Goal: Information Seeking & Learning: Learn about a topic

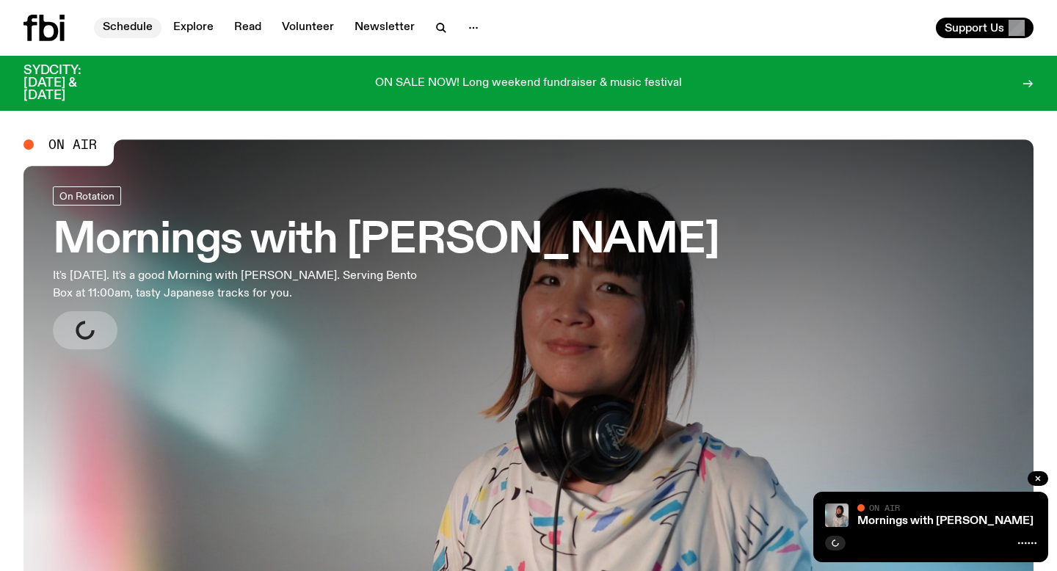
click at [128, 26] on link "Schedule" at bounding box center [128, 28] width 68 height 21
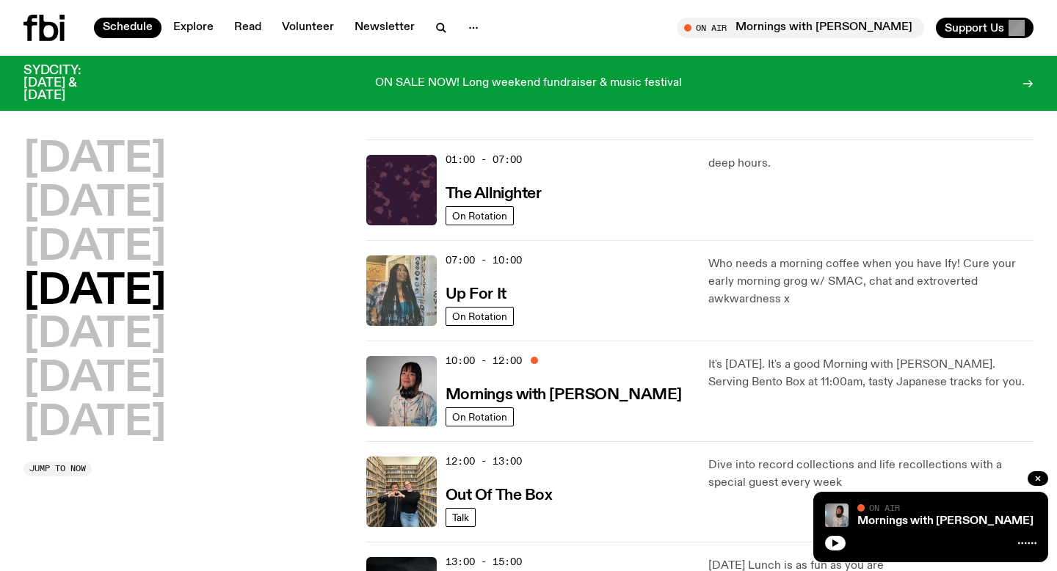
click at [405, 315] on img at bounding box center [401, 290] width 70 height 70
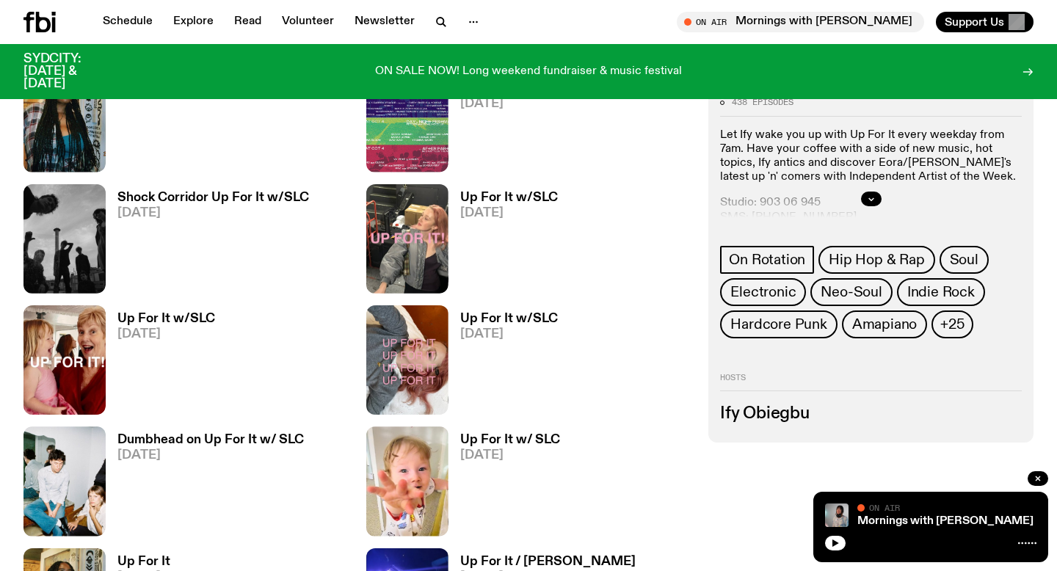
scroll to position [616, 0]
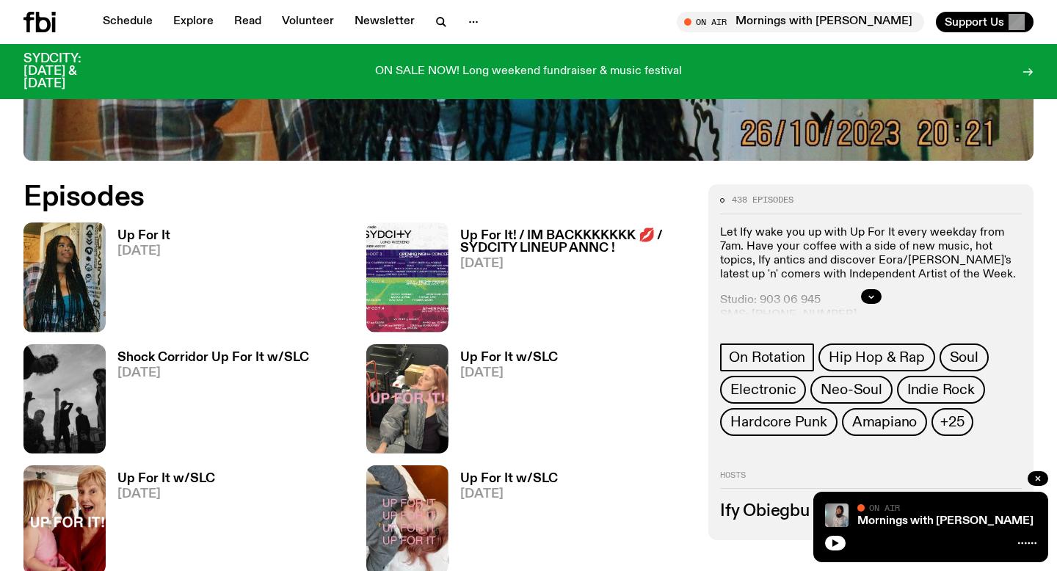
click at [501, 247] on h3 "Up For It! / IM BACKKKKKKK 💋 / SYDCITY LINEUP ANNC !" at bounding box center [575, 242] width 231 height 25
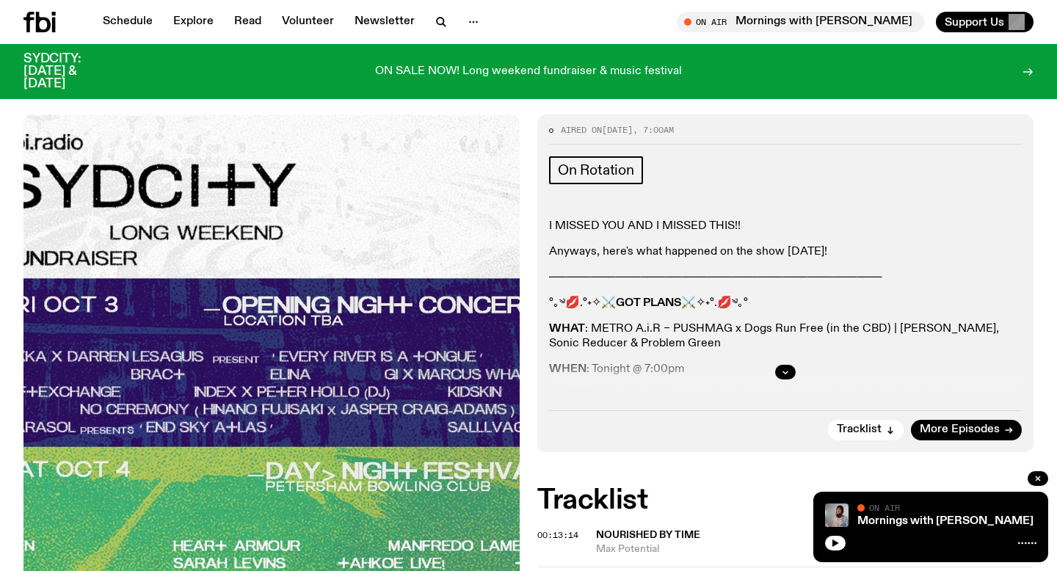
scroll to position [222, 0]
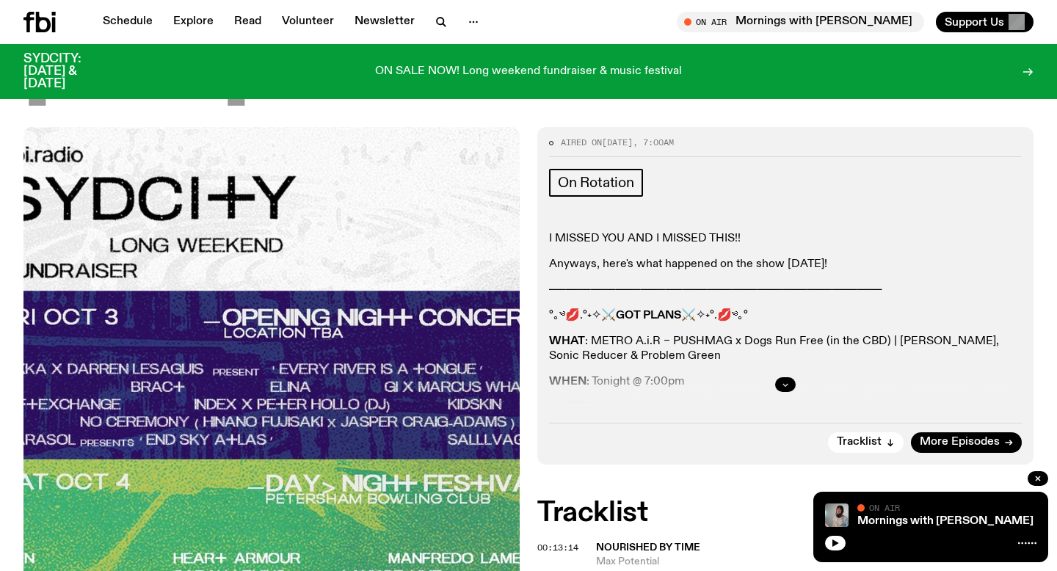
click at [778, 390] on button "button" at bounding box center [785, 384] width 21 height 15
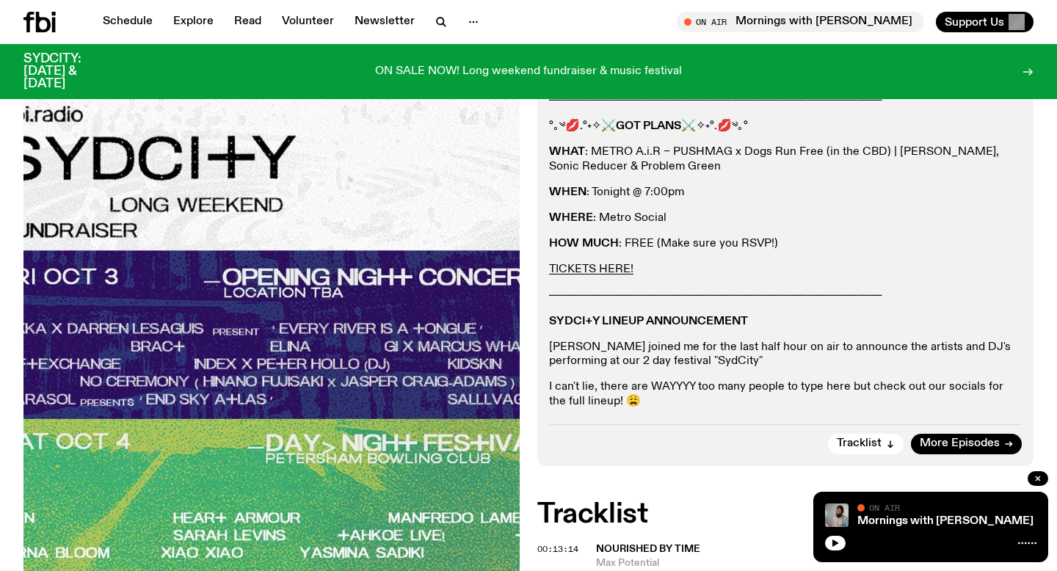
scroll to position [414, 0]
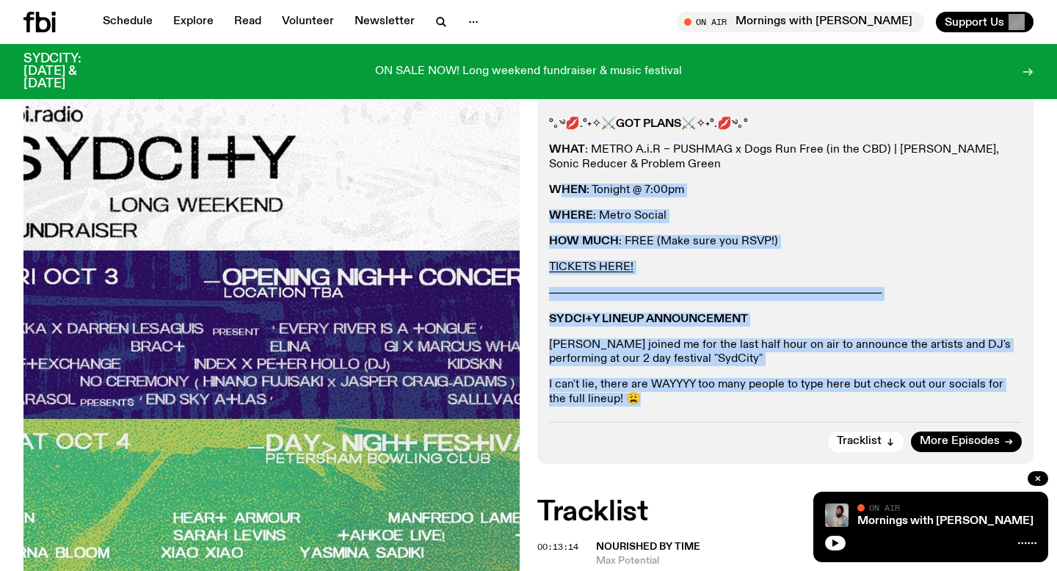
drag, startPoint x: 667, startPoint y: 393, endPoint x: 565, endPoint y: 181, distance: 235.4
click at [565, 181] on div "I MISSED YOU AND I MISSED THIS!! Anyways, here's what happened on the show [DAT…" at bounding box center [785, 223] width 473 height 366
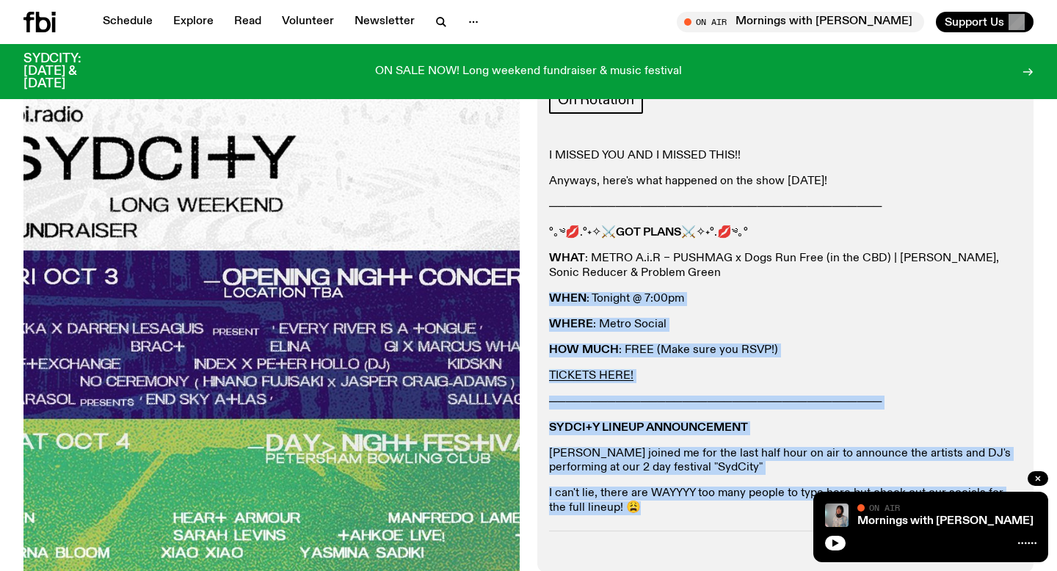
scroll to position [262, 0]
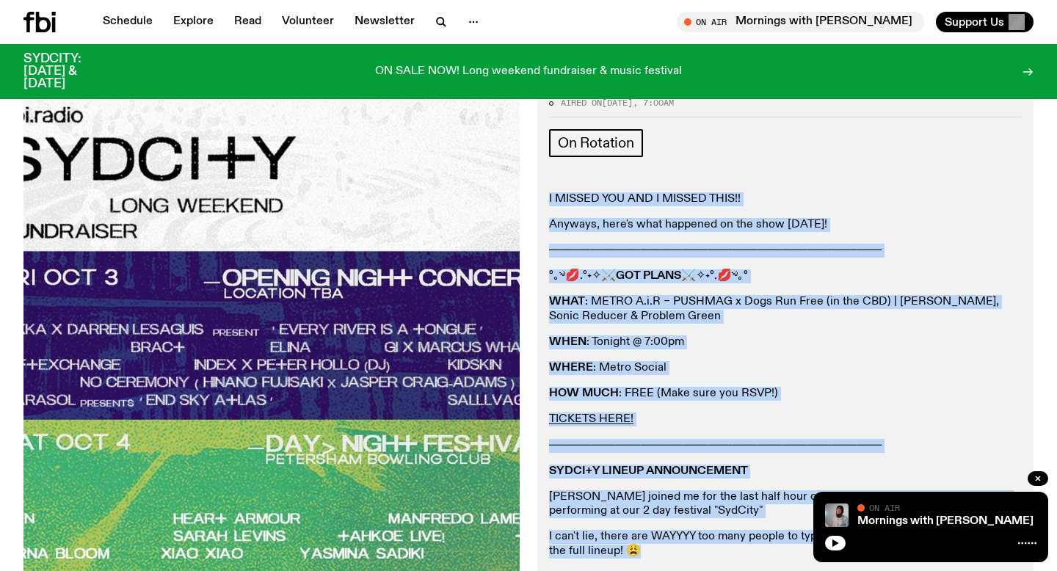
drag, startPoint x: 546, startPoint y: 192, endPoint x: 707, endPoint y: 557, distance: 398.7
click at [707, 557] on div "Aired on [DATE] 7:00am On Rotation I MISSED YOU AND I MISSED THIS!! Anyways, he…" at bounding box center [785, 351] width 496 height 528
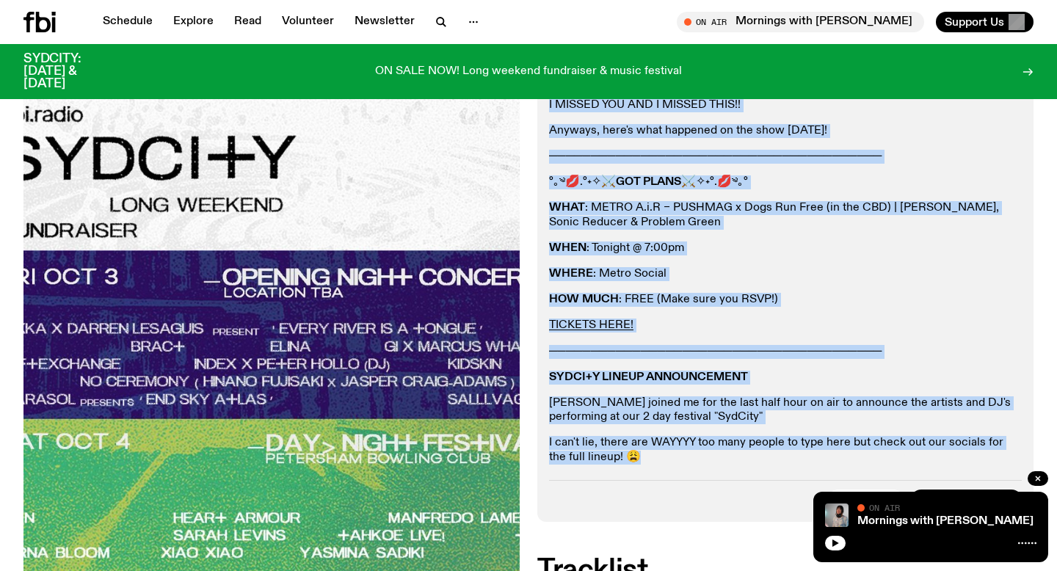
scroll to position [376, 0]
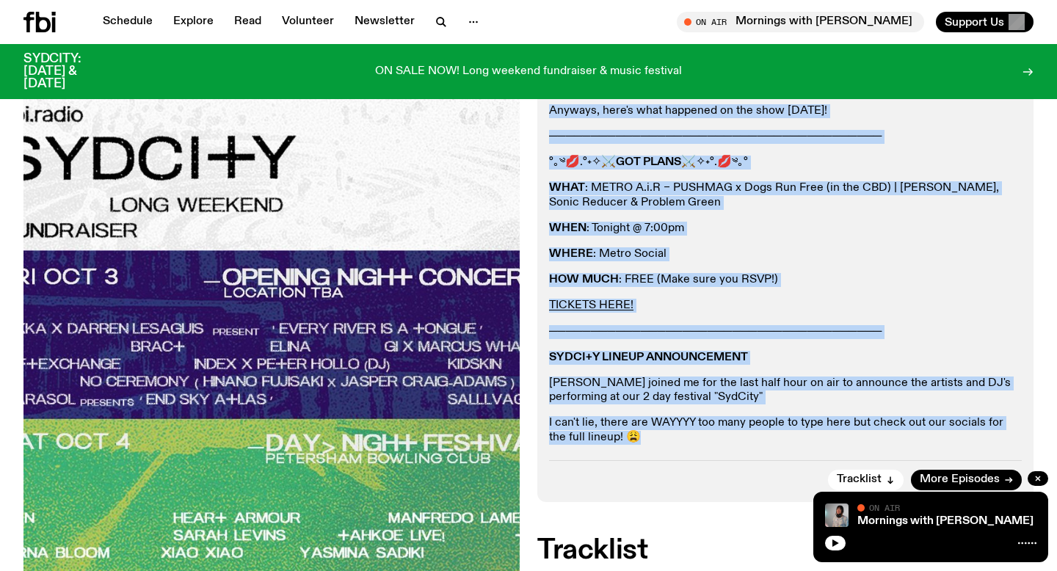
copy div "I MISSED YOU AND I MISSED THIS!! Anyways, here's what happened on the show [DAT…"
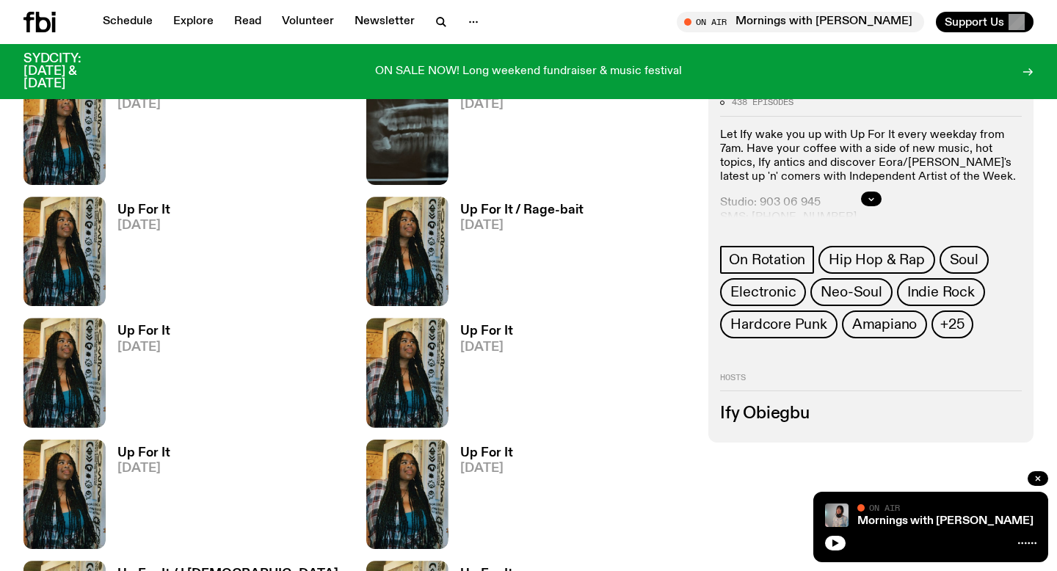
scroll to position [1795, 0]
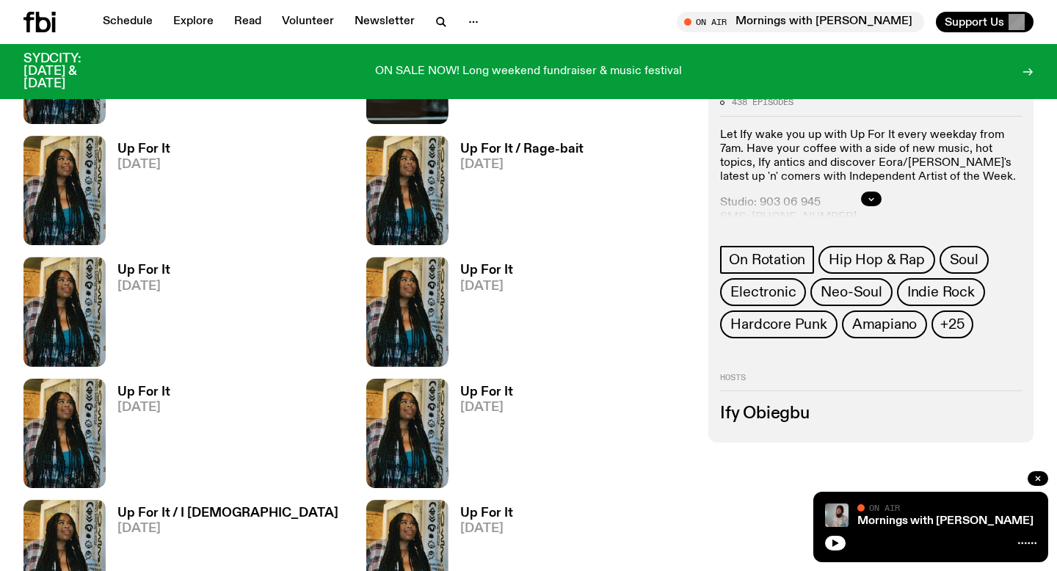
click at [463, 280] on span "[DATE]" at bounding box center [486, 286] width 53 height 12
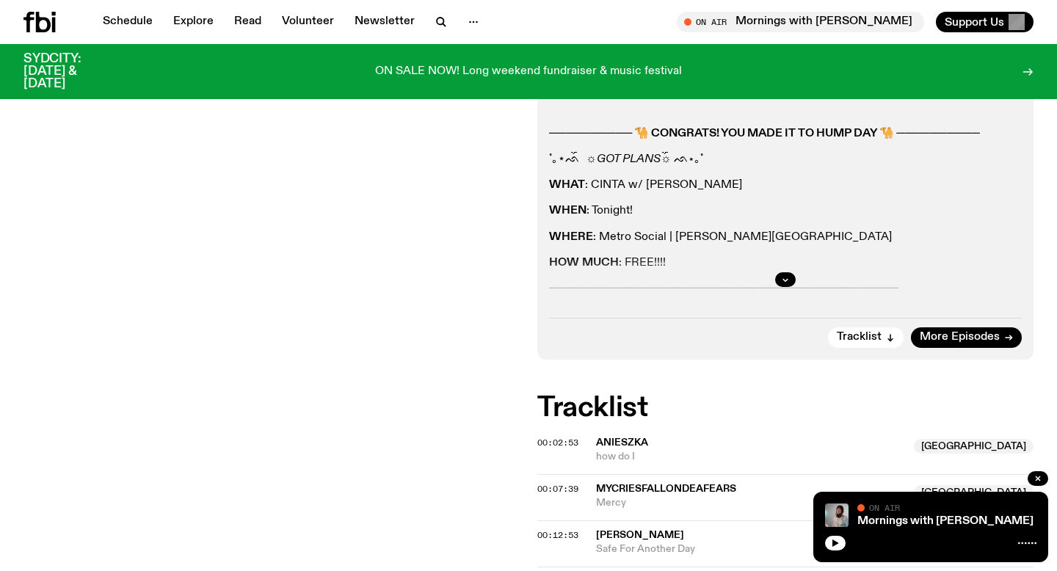
scroll to position [261, 0]
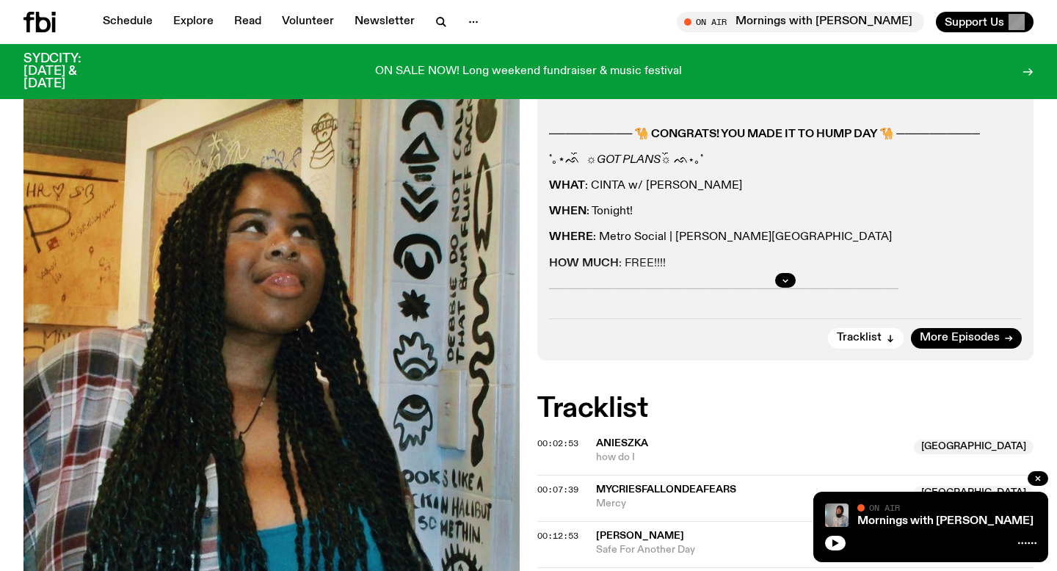
click at [768, 291] on div at bounding box center [785, 280] width 473 height 47
click at [785, 276] on icon "button" at bounding box center [785, 280] width 9 height 9
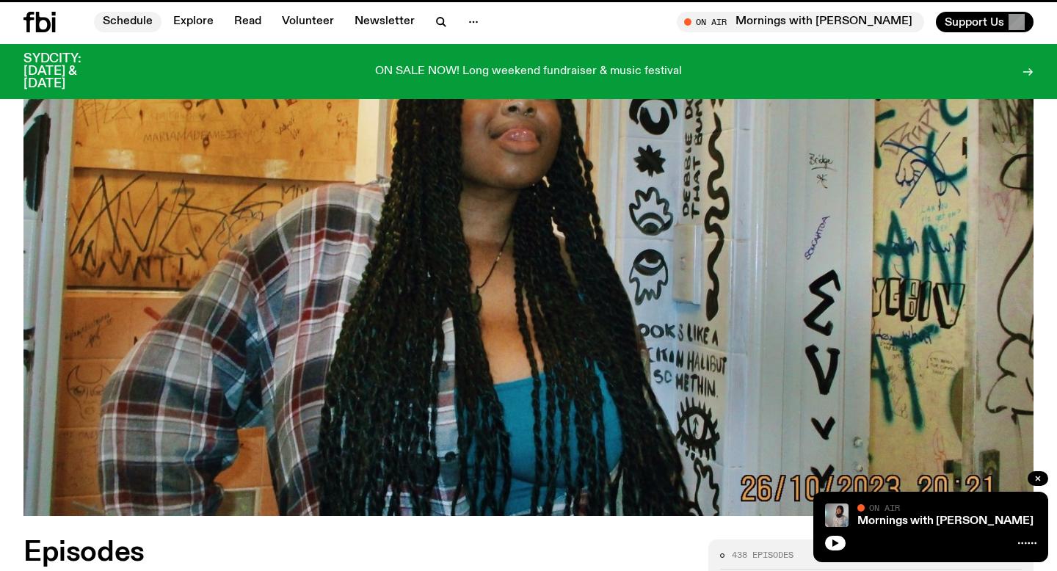
scroll to position [1795, 0]
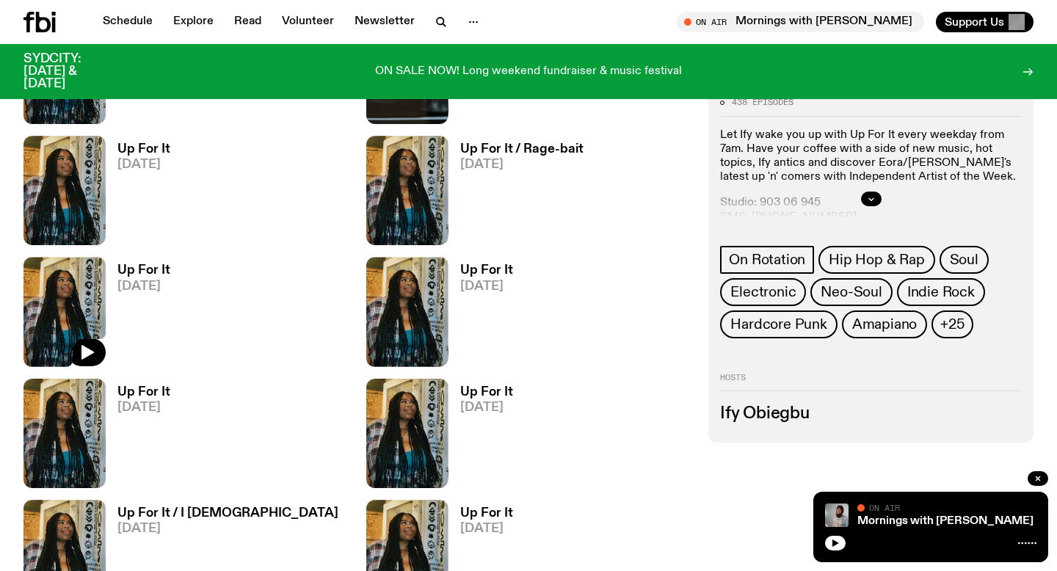
click at [123, 283] on span "[DATE]" at bounding box center [143, 286] width 53 height 12
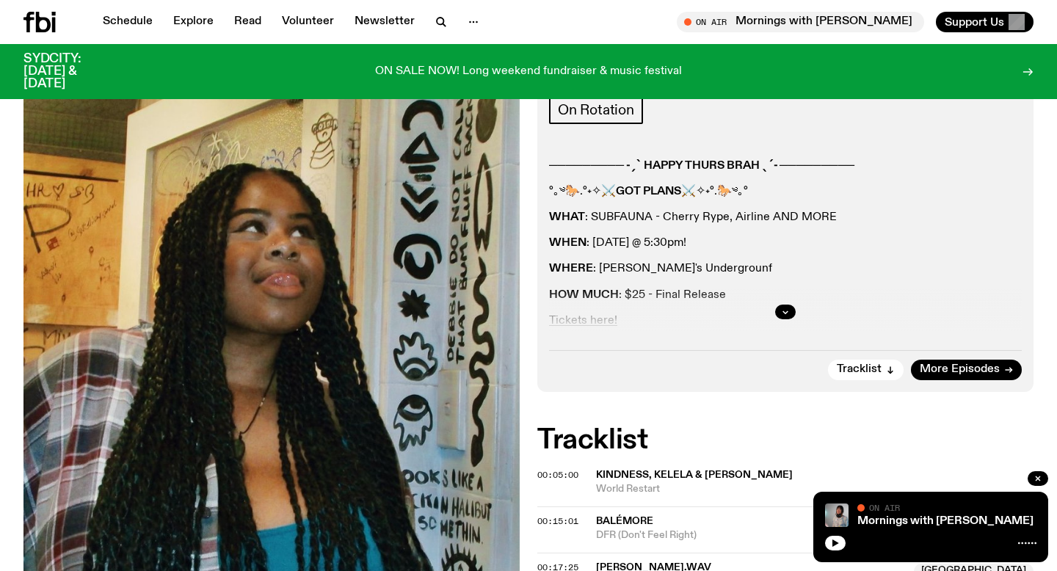
scroll to position [284, 0]
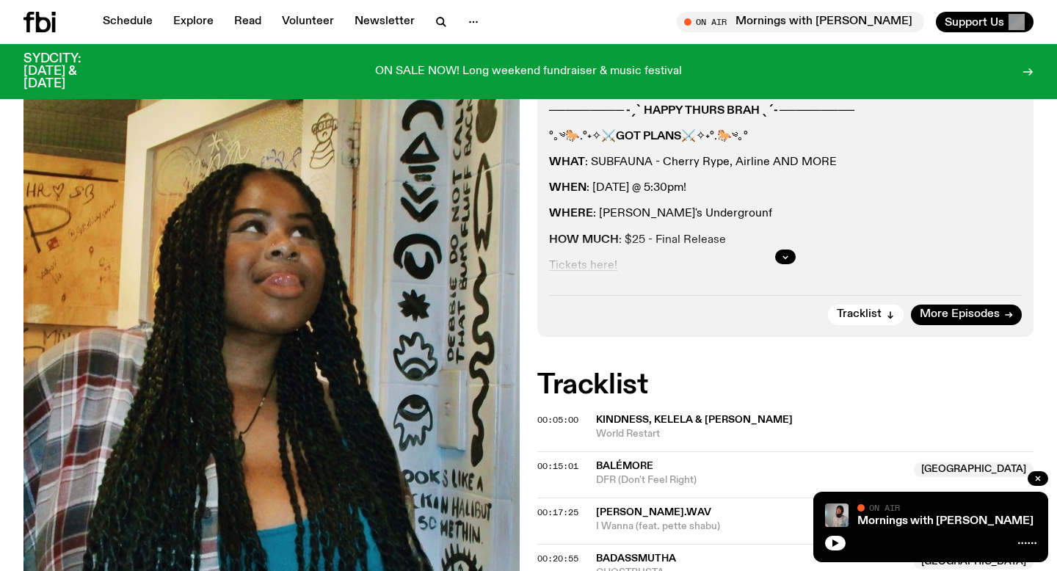
click at [794, 252] on div at bounding box center [785, 256] width 473 height 47
click at [789, 254] on icon "button" at bounding box center [785, 257] width 9 height 9
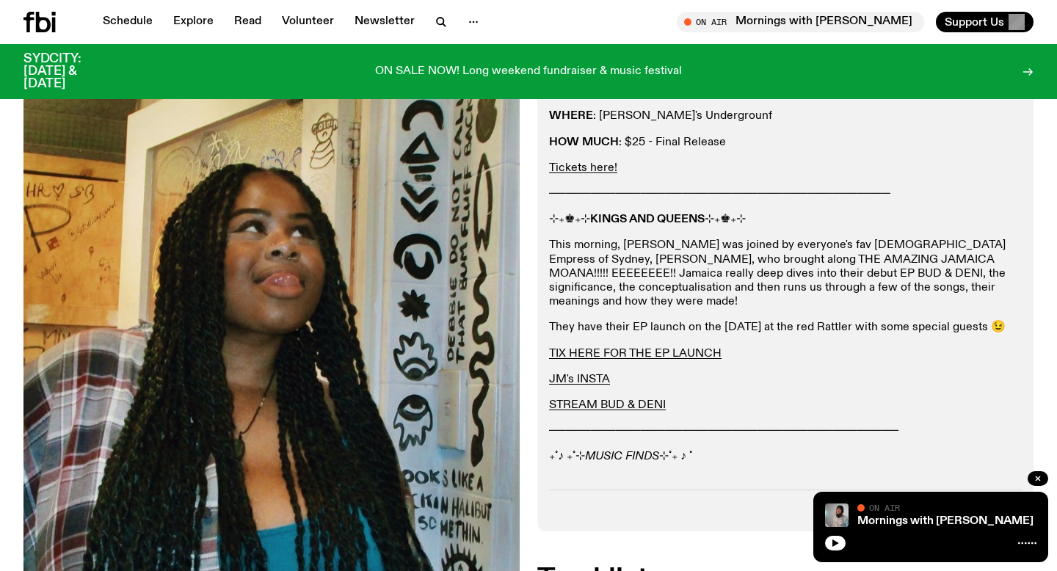
scroll to position [386, 0]
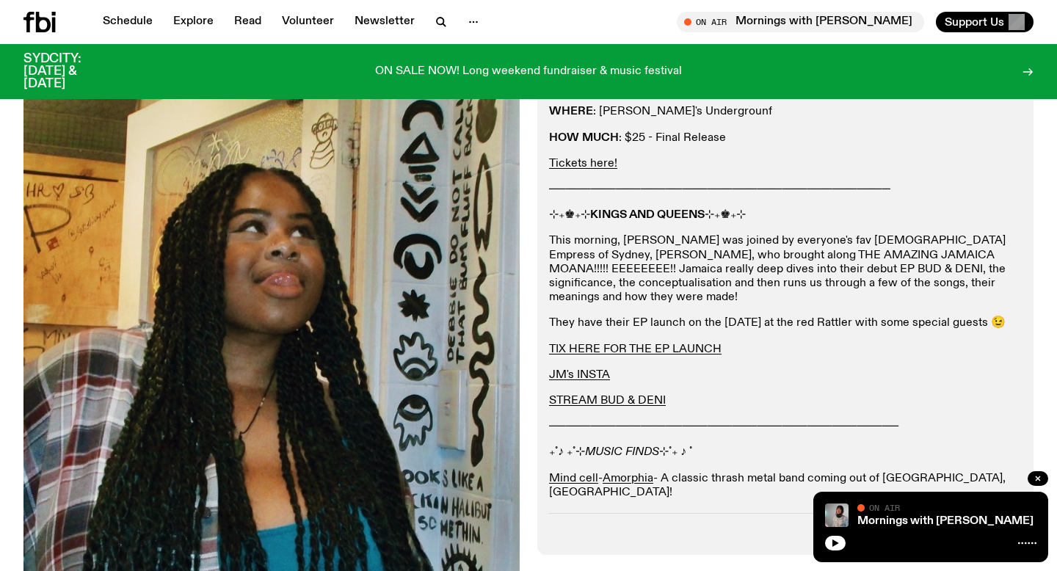
click at [673, 394] on p "STREAM BUD & DENI" at bounding box center [785, 401] width 473 height 14
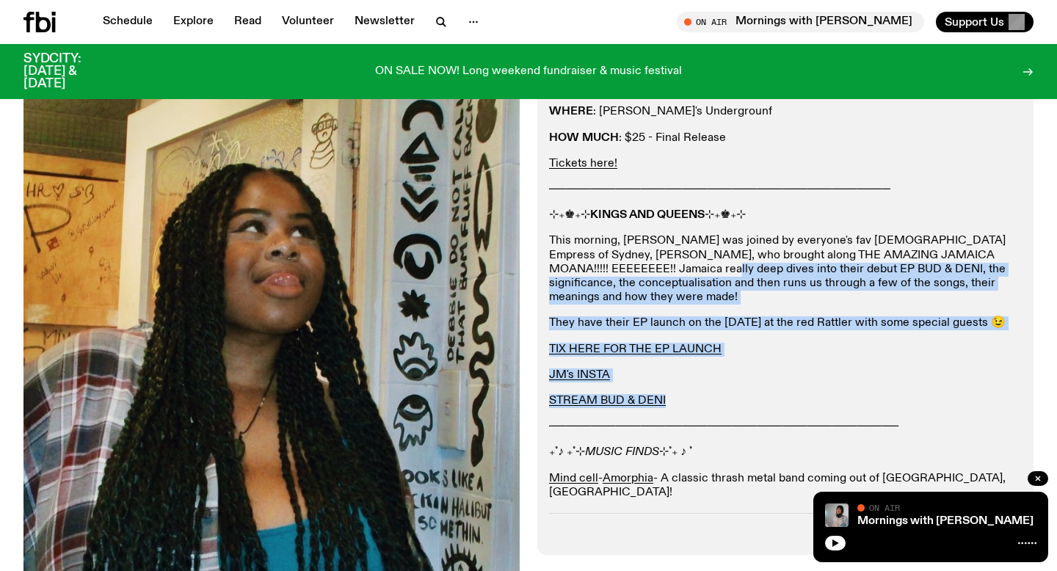
drag, startPoint x: 676, startPoint y: 389, endPoint x: 598, endPoint y: 264, distance: 147.7
click at [598, 264] on div "───────── ˗ˏˋ HAPPY THURS BRAH ˎˊ˗ ───────── °｡༄🐎.°˖✧⚔️ GOT PLANS ⚔️✧˖°.🐎༄｡° WH…" at bounding box center [785, 264] width 473 height 524
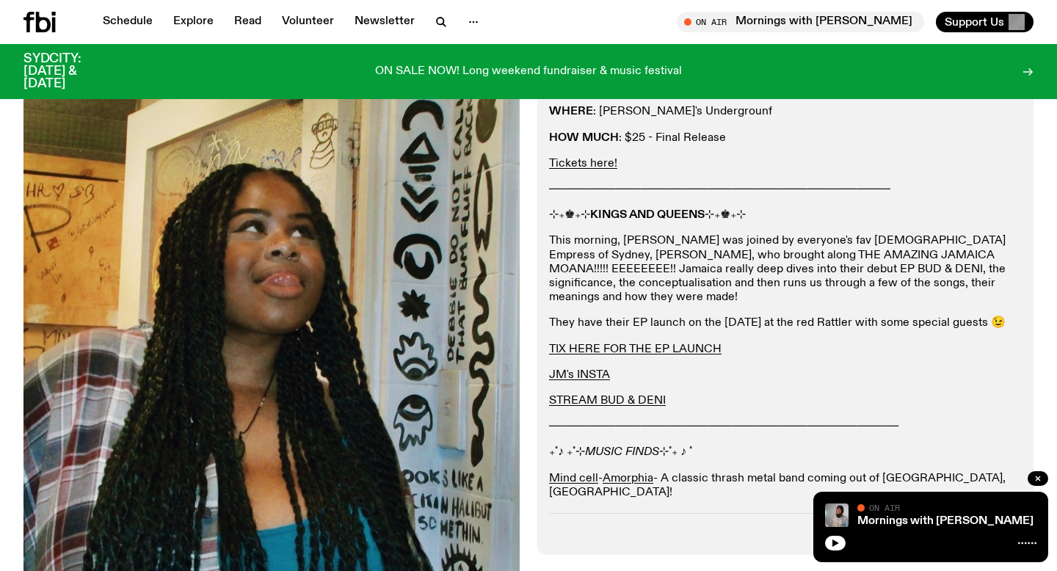
click at [860, 375] on div "───────── ˗ˏˋ HAPPY THURS BRAH ˎˊ˗ ───────── °｡༄🐎.°˖✧⚔️ GOT PLANS ⚔️✧˖°.🐎༄｡° WH…" at bounding box center [785, 264] width 473 height 524
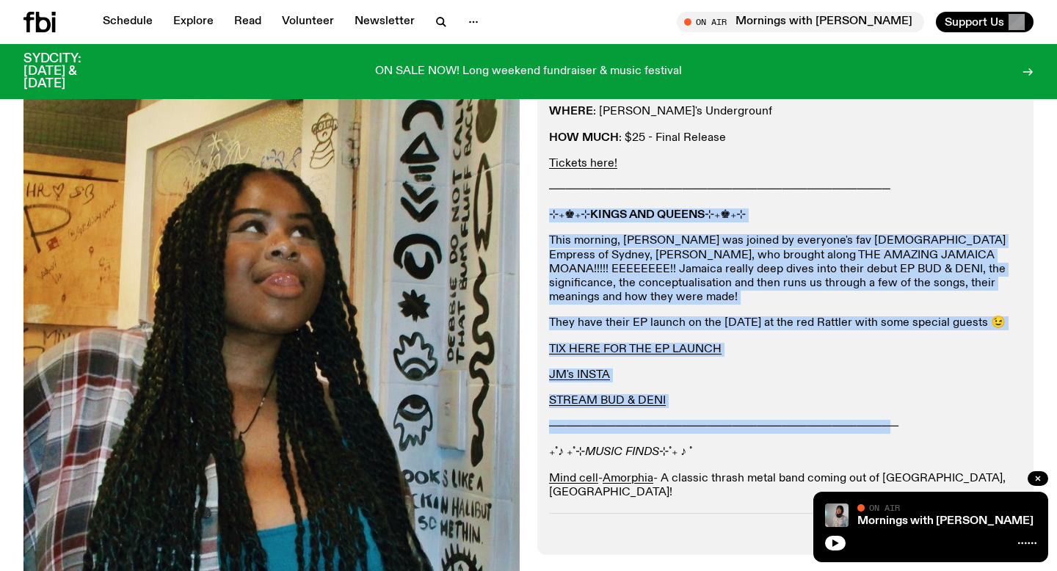
drag, startPoint x: 1025, startPoint y: 407, endPoint x: 551, endPoint y: 212, distance: 513.2
click at [551, 212] on div "Aired on [DATE] 7:00am On Rotation ───────── ˗ˏˋ HAPPY THURS BRAH ˎˊ˗ ─────────…" at bounding box center [785, 225] width 496 height 657
copy div "⊹₊♚₊⊹ KINGS AND QUEENS ⊹₊♚₊⊹ This morning, [PERSON_NAME] was joined by everyone…"
